Goal: Information Seeking & Learning: Compare options

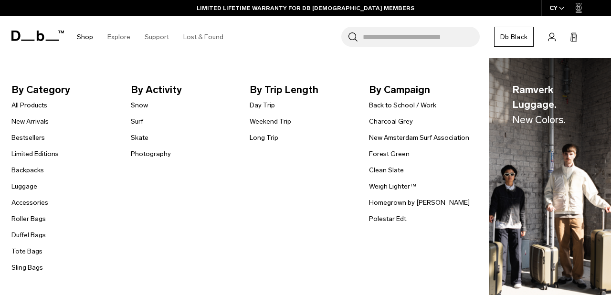
scroll to position [108, 0]
click at [35, 105] on link "All Products" at bounding box center [29, 105] width 36 height 10
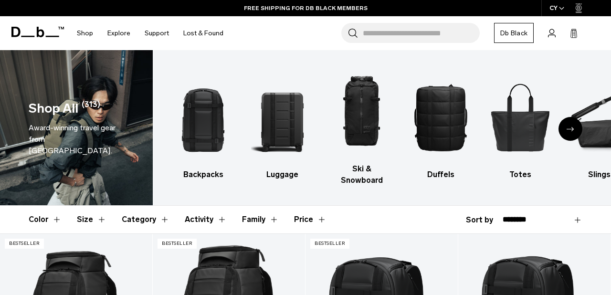
click at [269, 207] on button "Family" at bounding box center [260, 220] width 37 height 28
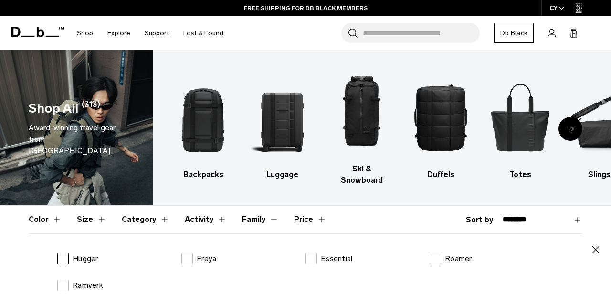
click at [63, 253] on label "Hugger" at bounding box center [77, 258] width 41 height 11
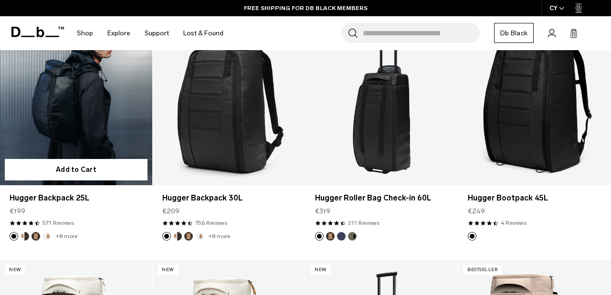
scroll to position [347, 0]
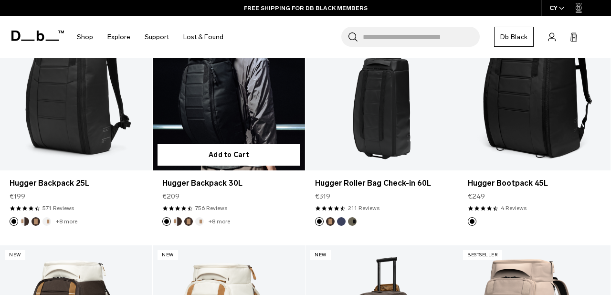
click at [219, 102] on link "Hugger Backpack 30L" at bounding box center [229, 85] width 152 height 169
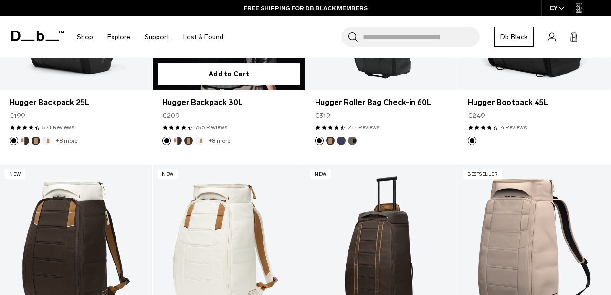
scroll to position [266, 0]
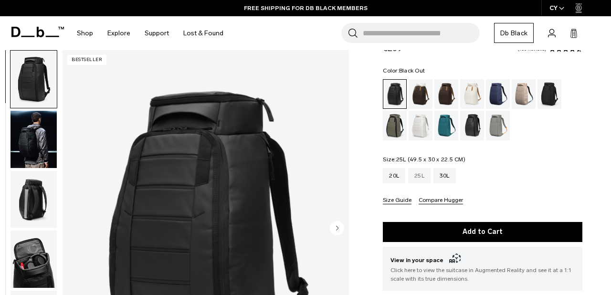
click at [419, 174] on div "25L" at bounding box center [419, 175] width 22 height 15
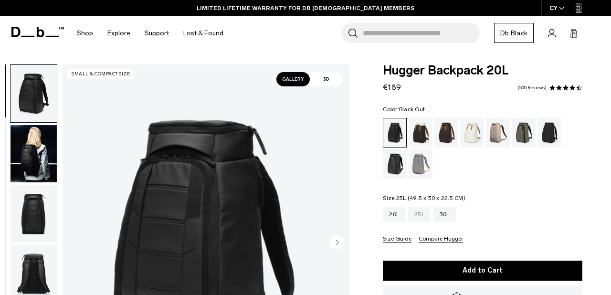
click at [422, 209] on div "25L" at bounding box center [419, 214] width 22 height 15
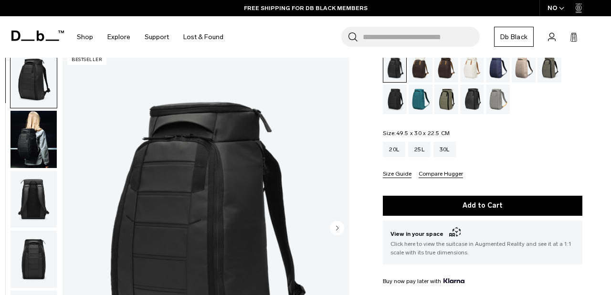
scroll to position [65, 0]
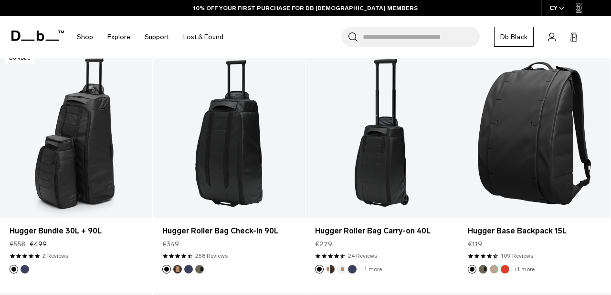
scroll to position [1682, 0]
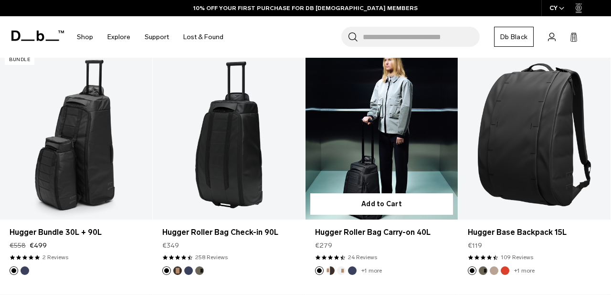
click at [392, 167] on link "Hugger Roller Bag Carry-on 40L" at bounding box center [382, 134] width 152 height 169
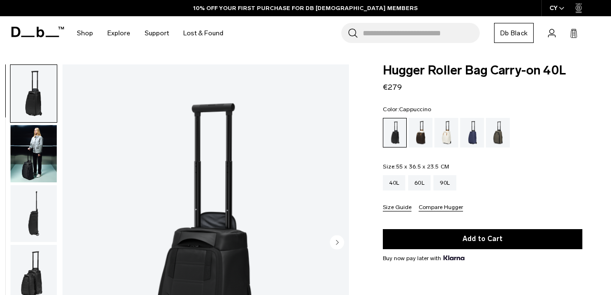
click at [419, 136] on div "Cappuccino" at bounding box center [421, 133] width 24 height 30
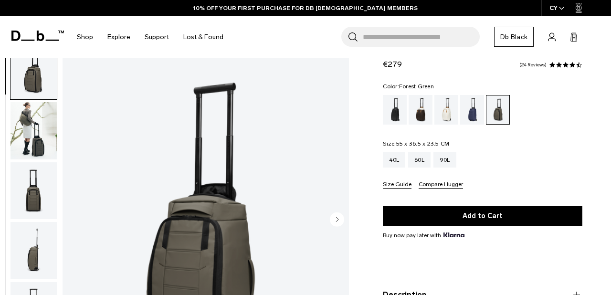
scroll to position [4, 0]
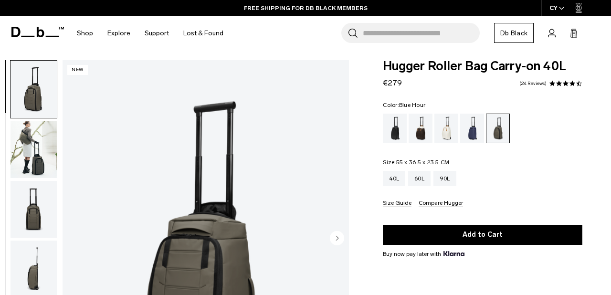
click at [470, 136] on div "Blue Hour" at bounding box center [472, 129] width 24 height 30
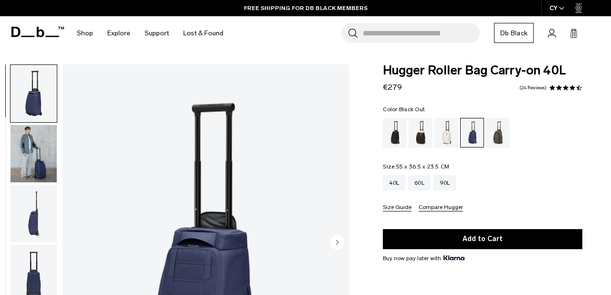
click at [393, 137] on div "Black Out" at bounding box center [395, 133] width 24 height 30
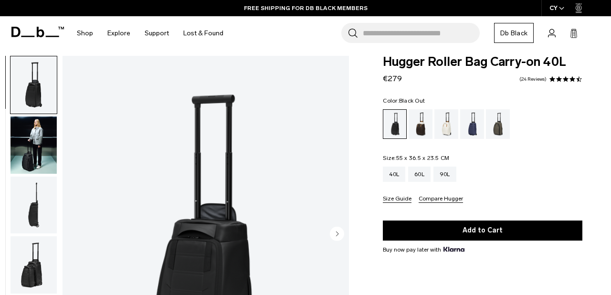
scroll to position [4, 0]
